Goal: Task Accomplishment & Management: Use online tool/utility

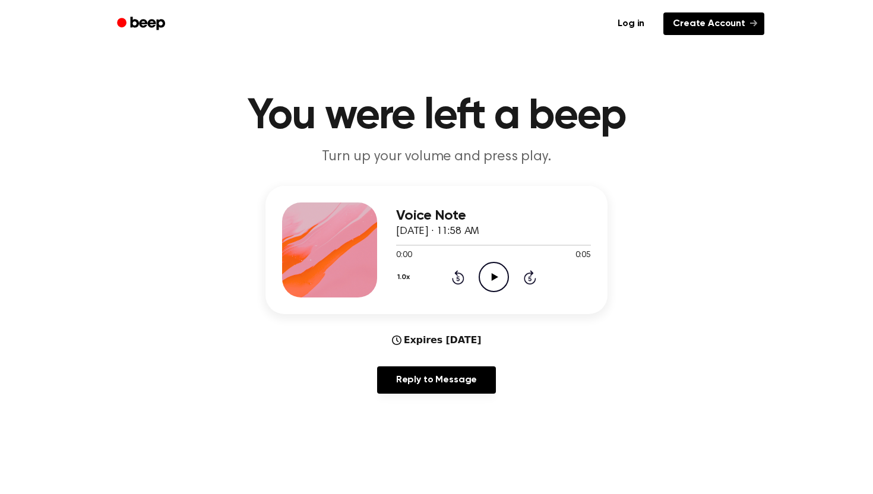
click at [682, 23] on link "Create Account" at bounding box center [713, 23] width 101 height 23
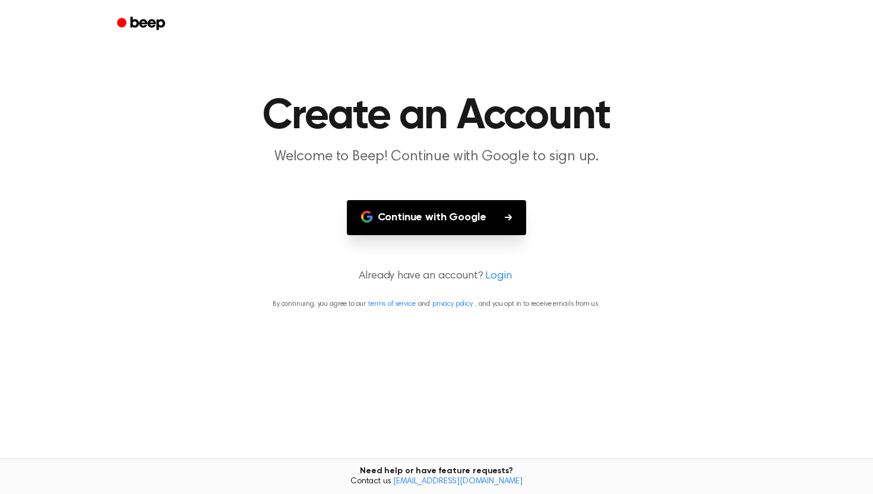
click at [425, 217] on button "Continue with Google" at bounding box center [437, 217] width 180 height 35
click at [491, 215] on button "Continue with Google" at bounding box center [437, 217] width 180 height 35
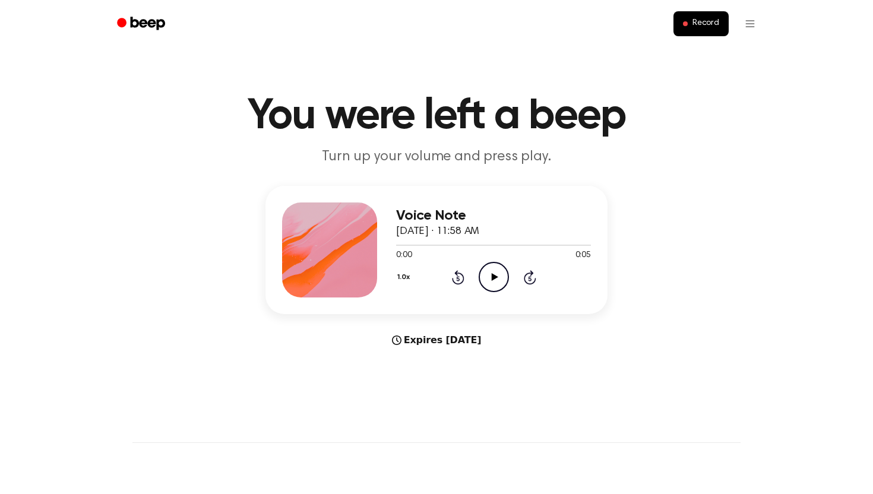
click at [497, 265] on icon "Play Audio" at bounding box center [494, 277] width 30 height 30
click at [713, 23] on span "Record" at bounding box center [705, 23] width 27 height 11
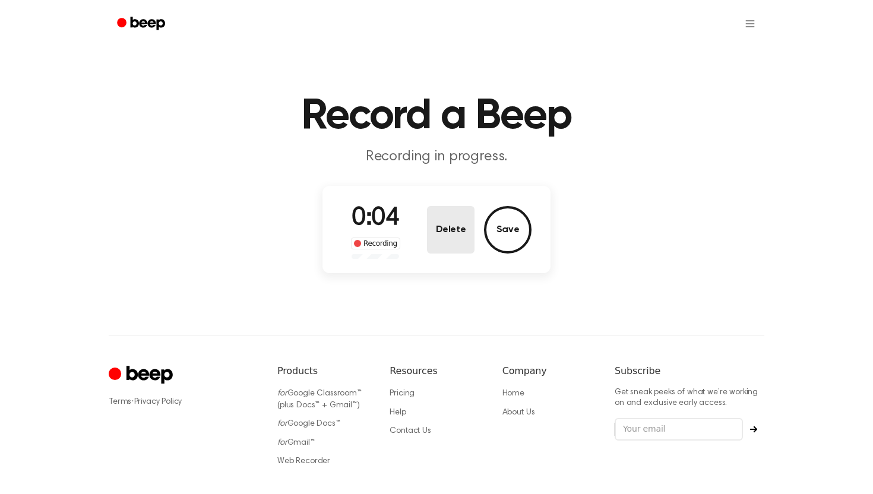
click at [464, 240] on button "Delete" at bounding box center [451, 230] width 48 height 48
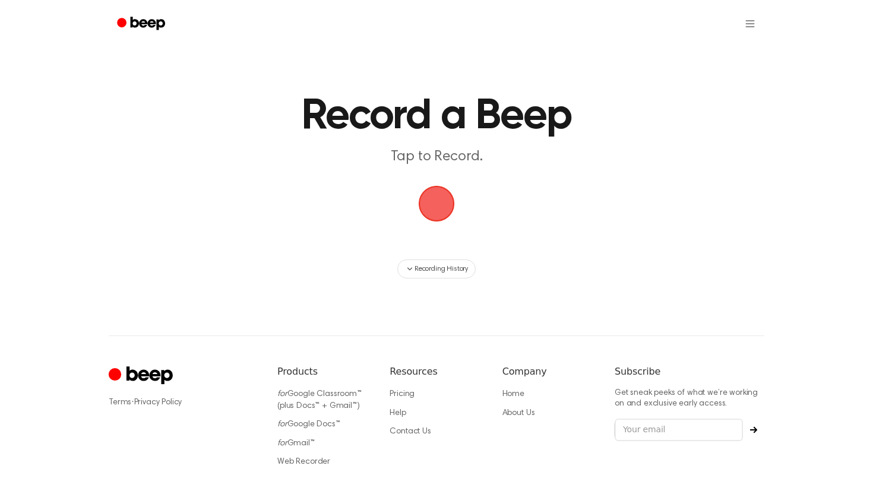
click at [444, 186] on span "button" at bounding box center [437, 204] width 36 height 36
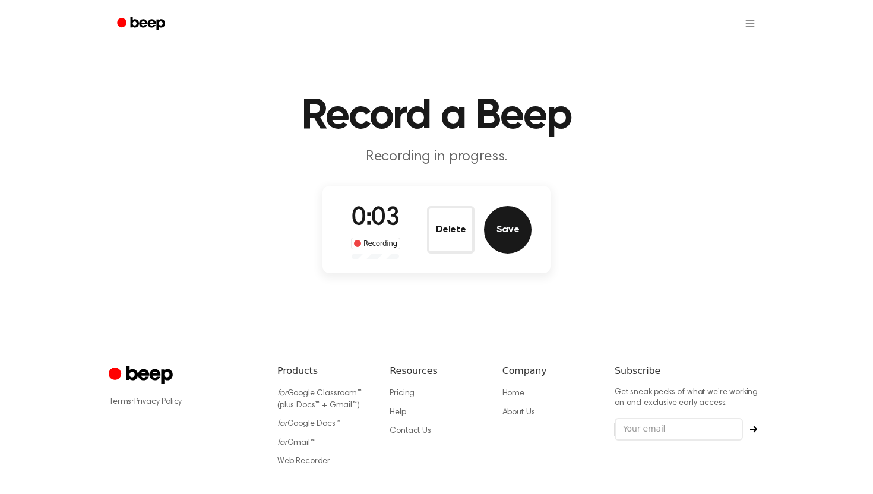
click at [499, 226] on button "Save" at bounding box center [508, 230] width 48 height 48
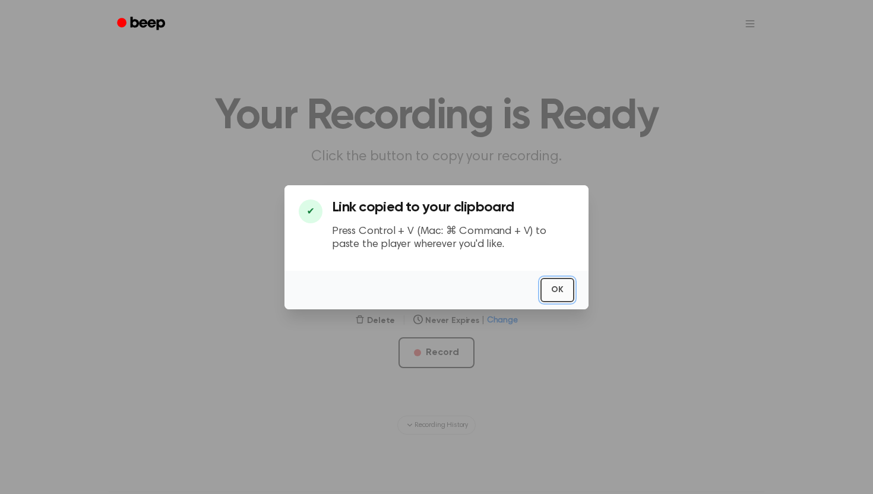
click at [554, 286] on button "OK" at bounding box center [557, 290] width 34 height 24
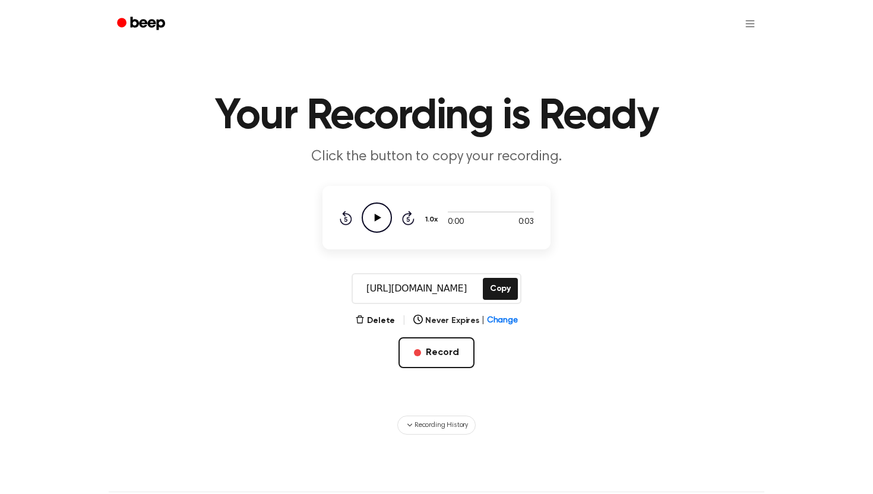
click at [378, 226] on icon "Play Audio" at bounding box center [377, 218] width 30 height 30
click at [378, 219] on icon at bounding box center [376, 218] width 5 height 8
click at [378, 219] on icon at bounding box center [378, 218] width 7 height 8
click at [382, 228] on icon "Pause Audio" at bounding box center [377, 218] width 30 height 30
click at [419, 220] on div "0:00 0:03 1.0x Rewind 5 seconds Play Audio Skip 5 seconds" at bounding box center [436, 218] width 195 height 30
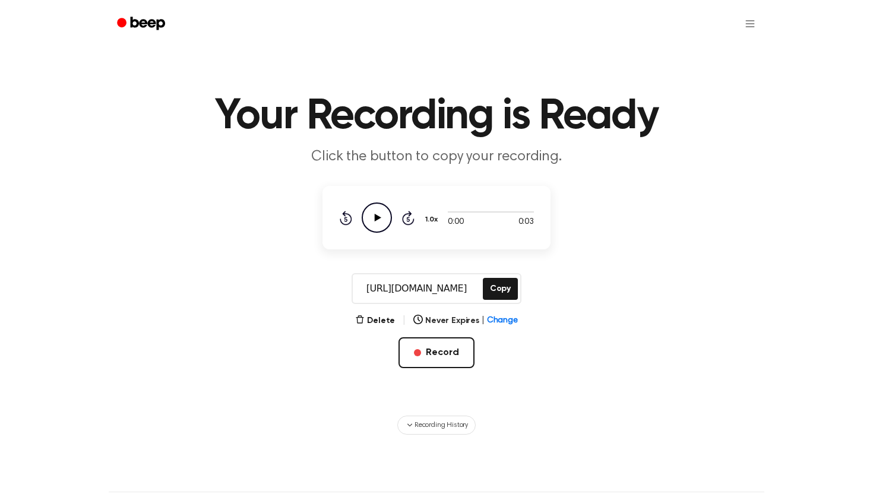
click at [408, 220] on icon "Skip 5 seconds" at bounding box center [407, 217] width 13 height 15
click at [374, 216] on icon "Play Audio" at bounding box center [377, 218] width 30 height 30
click at [374, 214] on icon "Pause Audio" at bounding box center [377, 218] width 30 height 30
click at [378, 223] on icon "Play Audio" at bounding box center [377, 218] width 30 height 30
click at [378, 318] on button "Delete" at bounding box center [375, 321] width 40 height 12
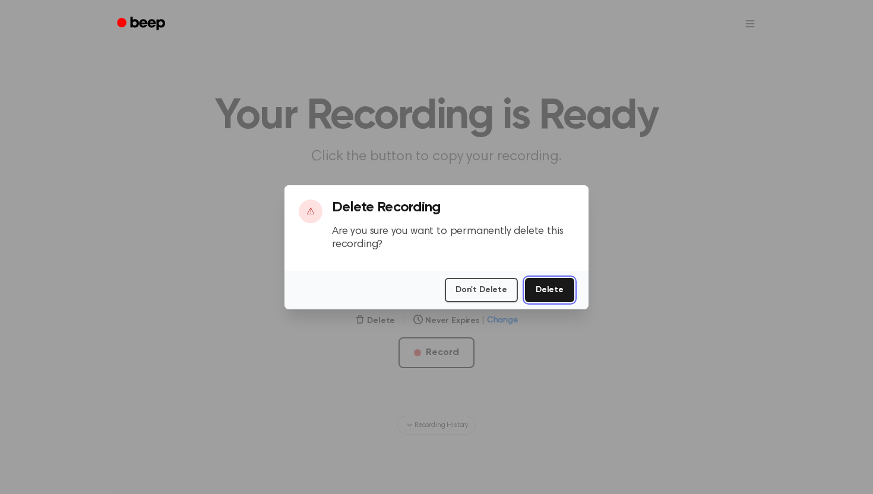
click at [564, 283] on button "Delete" at bounding box center [549, 290] width 49 height 24
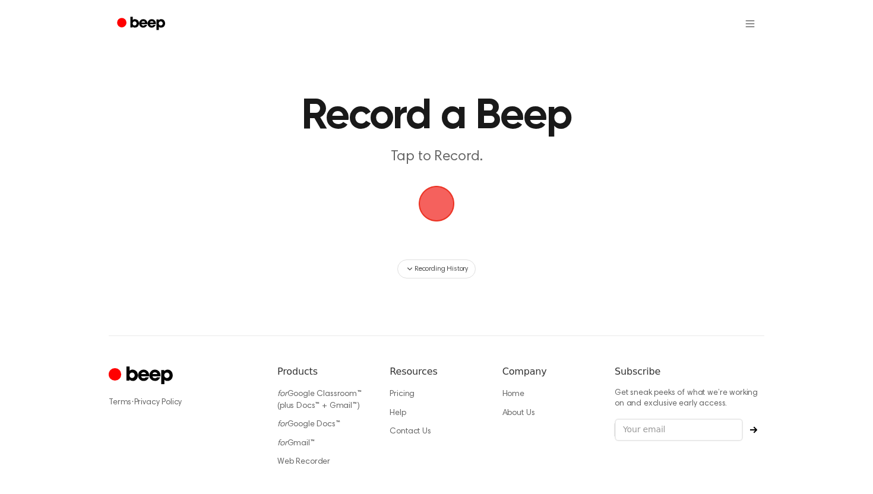
click at [437, 216] on span "button" at bounding box center [436, 203] width 33 height 33
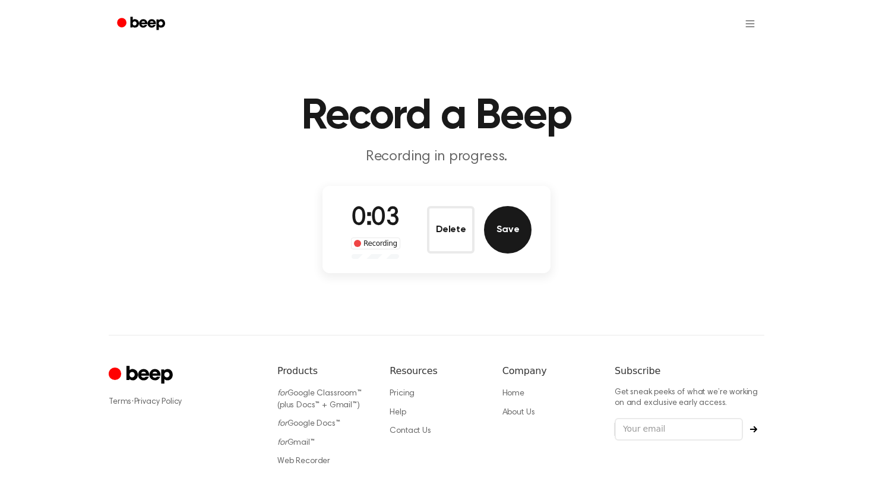
click at [506, 241] on button "Save" at bounding box center [508, 230] width 48 height 48
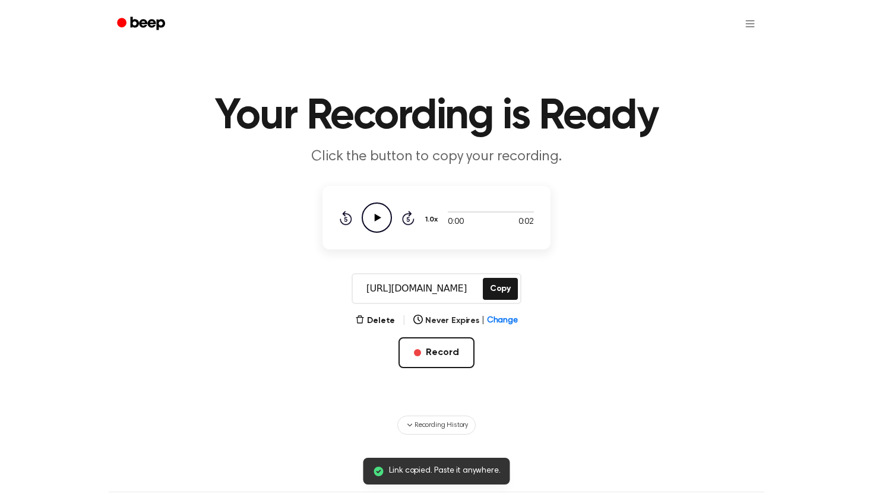
click at [374, 216] on icon "Play Audio" at bounding box center [377, 218] width 30 height 30
click at [379, 227] on icon "Pause Audio" at bounding box center [377, 218] width 30 height 30
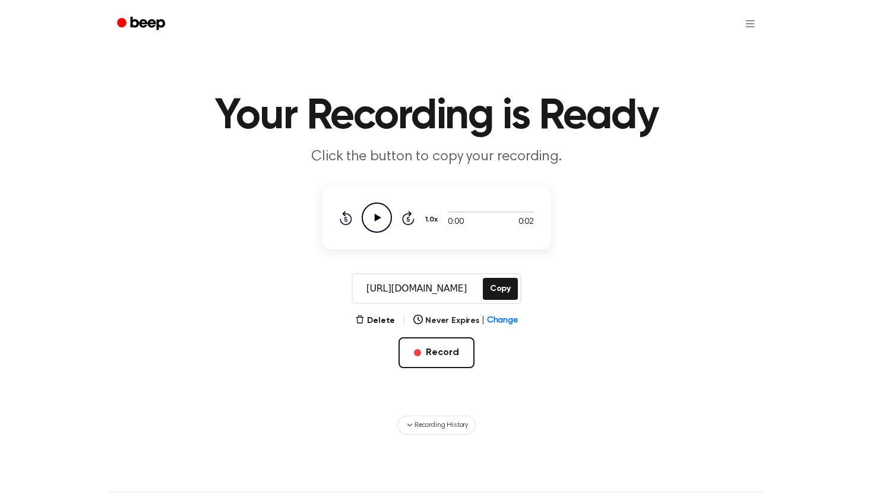
click at [370, 219] on icon "Play Audio" at bounding box center [377, 218] width 30 height 30
click at [378, 219] on icon at bounding box center [376, 218] width 5 height 8
